Goal: Check status: Check status

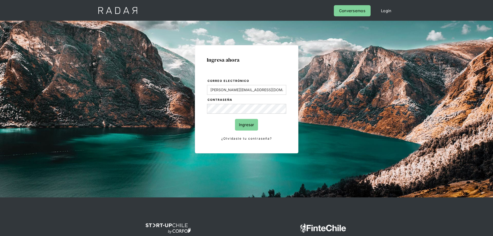
click at [248, 128] on input "Ingresar" at bounding box center [246, 125] width 23 height 12
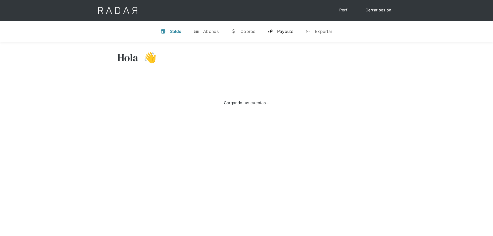
click at [284, 32] on div "Payouts" at bounding box center [285, 31] width 16 height 5
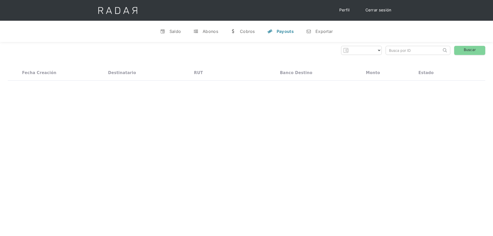
select select "prontopaga"
click at [414, 49] on input "search" at bounding box center [414, 50] width 56 height 9
paste input "b9dc9892-0743-438d-9a0e-df661bf9382d"
type input "b9dc9892-0743-438d-9a0e-df661bf9382d"
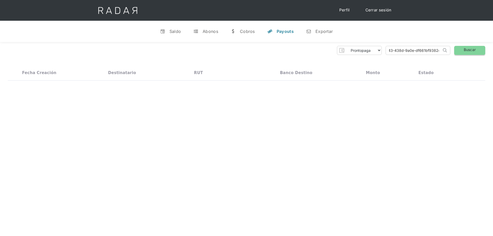
scroll to position [0, 0]
click at [477, 48] on link "Buscar" at bounding box center [469, 50] width 31 height 9
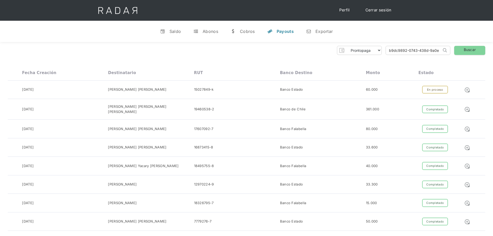
click at [404, 49] on input "b9dc9892-0743-438d-9a0e-df661bf9382d" at bounding box center [414, 50] width 56 height 9
click input "Search" at bounding box center [0, 0] width 0 height 0
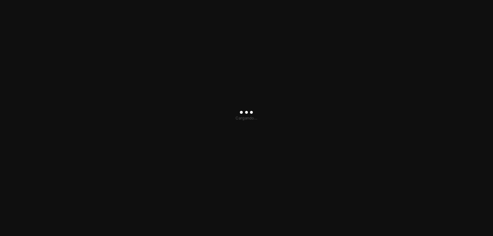
type input "[PERSON_NAME][EMAIL_ADDRESS][DOMAIN_NAME]"
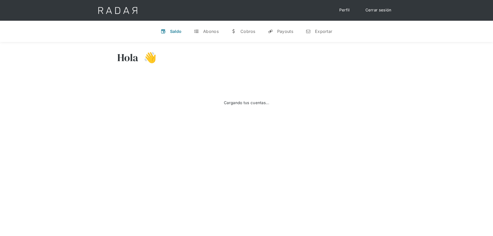
select select "prontopaga"
click at [294, 28] on link "y Payouts" at bounding box center [281, 31] width 34 height 13
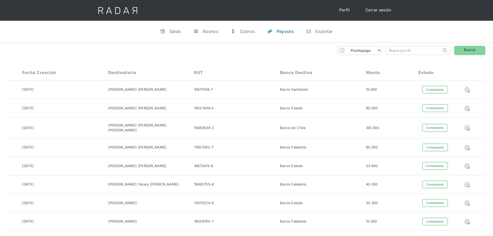
click at [399, 49] on input "search" at bounding box center [414, 50] width 56 height 9
paste input "b9dc9892-0743-438d-9a0e-df661bf9382d"
click at [467, 52] on link "Buscar" at bounding box center [469, 50] width 31 height 9
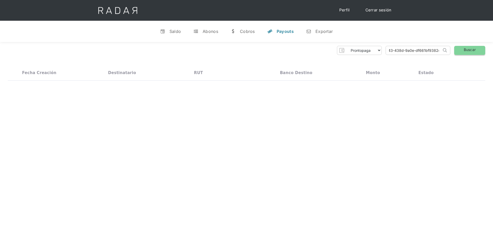
scroll to position [0, 0]
click at [414, 51] on input "b9dc9892-0743-438d-9a0e-df661bf9382d" at bounding box center [414, 50] width 56 height 9
paste input "96c6ea07-e78c-4693-bdfb-a58d1fd8be45"
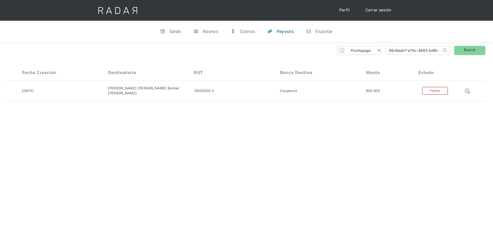
scroll to position [0, 24]
type input "96c6ea07-e78c-4693-bdfb-a58d1fd8be45"
click input "Search" at bounding box center [0, 0] width 0 height 0
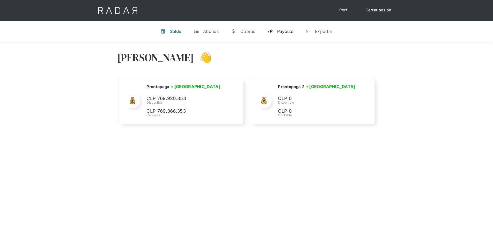
click at [291, 29] on div "Payouts" at bounding box center [285, 31] width 16 height 5
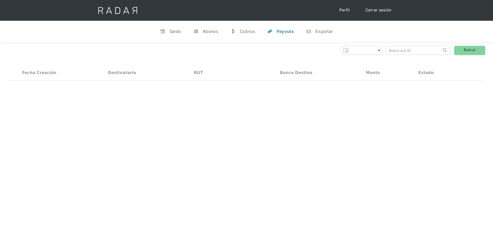
select select "prontopaga"
click at [421, 51] on input "search" at bounding box center [414, 50] width 56 height 9
paste input "96c6ea07-e78c-4693-bdfb-a58d1fd8be45"
type input "96c6ea07-e78c-4693-bdfb-a58d1fd8be45"
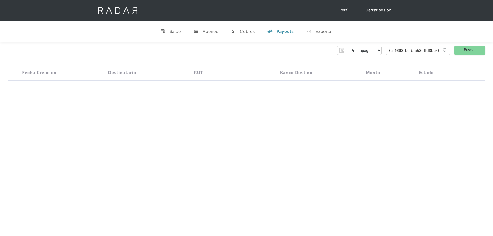
click input "Search" at bounding box center [0, 0] width 0 height 0
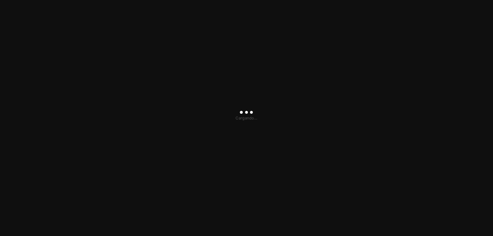
type input "[PERSON_NAME][EMAIL_ADDRESS][DOMAIN_NAME]"
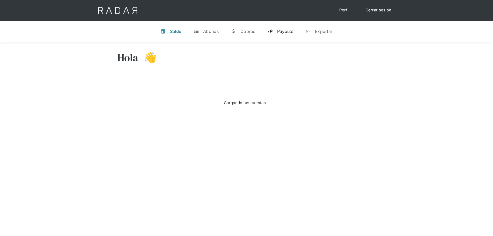
click at [284, 31] on div "Payouts" at bounding box center [285, 31] width 16 height 5
select select "prontopaga"
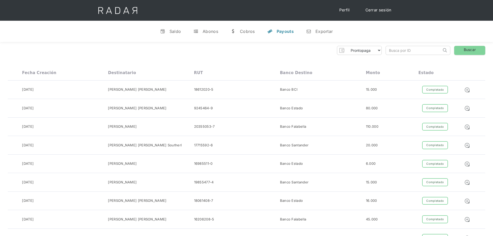
click at [407, 54] on input "search" at bounding box center [414, 50] width 56 height 9
paste input "96c6ea07-e78c-4693-bdfb-a58d1fd8be45"
type input "96c6ea07-e78c-4693-bdfb-a58d1fd8be45"
click input "Search" at bounding box center [0, 0] width 0 height 0
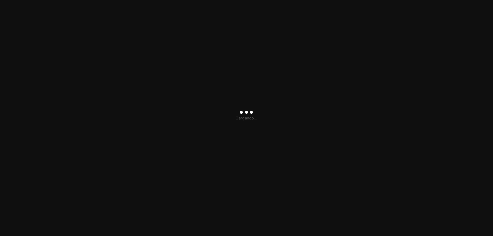
type input "[PERSON_NAME][EMAIL_ADDRESS][DOMAIN_NAME]"
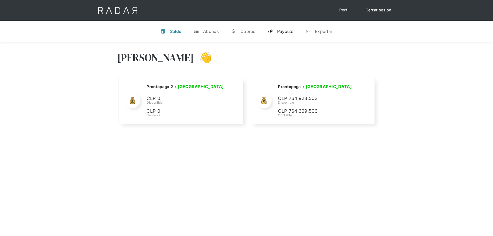
click at [286, 34] on div "Payouts" at bounding box center [285, 31] width 16 height 5
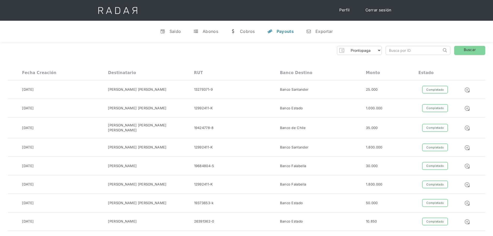
click at [403, 51] on input "search" at bounding box center [414, 50] width 56 height 9
paste input "96c6ea07-e78c-4693-bdfb-a58d1fd8be45"
type input "96c6ea07-e78c-4693-bdfb-a58d1fd8be45"
click input "Search" at bounding box center [0, 0] width 0 height 0
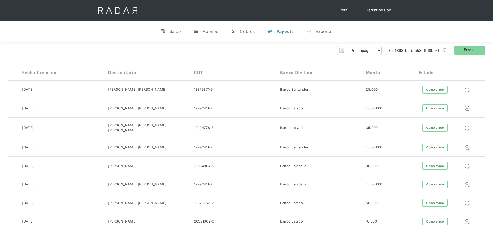
scroll to position [0, 0]
click at [412, 53] on input "96c6ea07-e78c-4693-bdfb-a58d1fd8be45" at bounding box center [414, 50] width 56 height 9
click at [395, 48] on input "96c6ea07-e78c-4693-bdfb-a58d1fd8be45" at bounding box center [414, 50] width 56 height 9
click at [395, 49] on input "96c6ea07-e78c-4693-bdfb-a58d1fd8be45" at bounding box center [414, 50] width 56 height 9
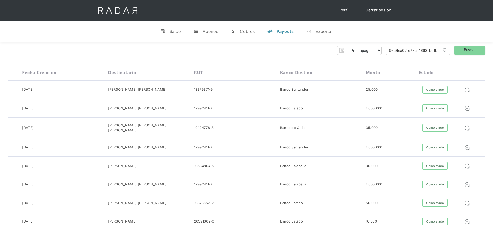
scroll to position [0, 24]
click at [470, 53] on link "Buscar" at bounding box center [469, 50] width 31 height 9
